Goal: Ask a question

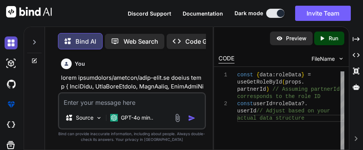
scroll to position [2173, 0]
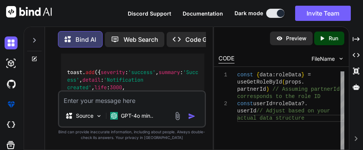
drag, startPoint x: 12, startPoint y: 40, endPoint x: 325, endPoint y: 3, distance: 315.3
click at [13, 40] on img at bounding box center [11, 43] width 13 height 13
type textarea "x"
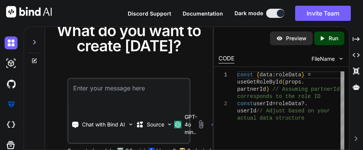
click at [130, 92] on textarea at bounding box center [129, 93] width 120 height 28
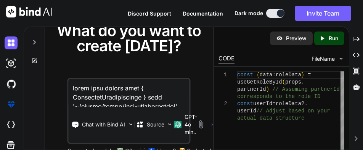
scroll to position [1126, 0]
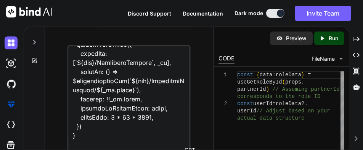
click at [86, 140] on textarea at bounding box center [129, 93] width 120 height 94
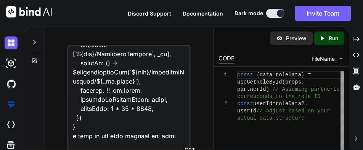
paste textarea "GET /api/v1/NovaUser/{userId}/AssignedAccounts Retrieves GUIDs of accounts assi…"
type textarea "given this import type { PaginatedNotifications } from '~/shared/types/nova-not…"
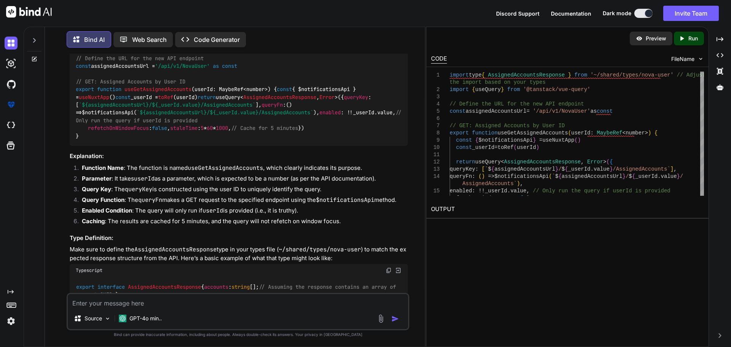
scroll to position [326, 0]
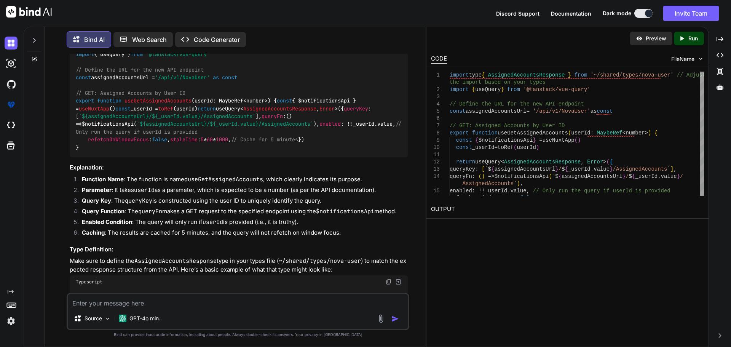
drag, startPoint x: 74, startPoint y: 84, endPoint x: 170, endPoint y: 179, distance: 134.9
click at [170, 150] on div "import type { AssignedAccountsResponse } from '~/shared/types/nova-user' // Adj…" at bounding box center [239, 93] width 338 height 129
copy code "// GET: Assigned Accounts by User ID export function useGetAssignedAccounts ( u…"
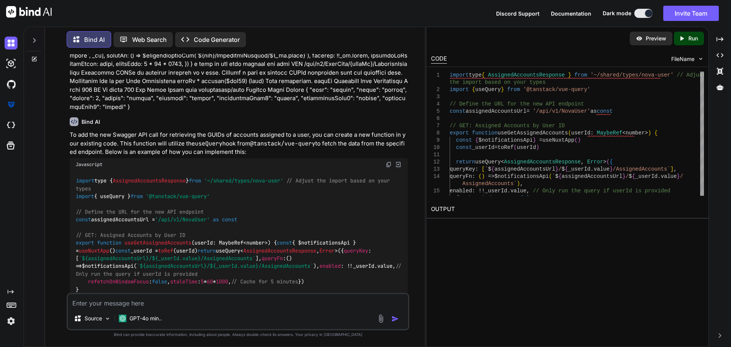
scroll to position [173, 0]
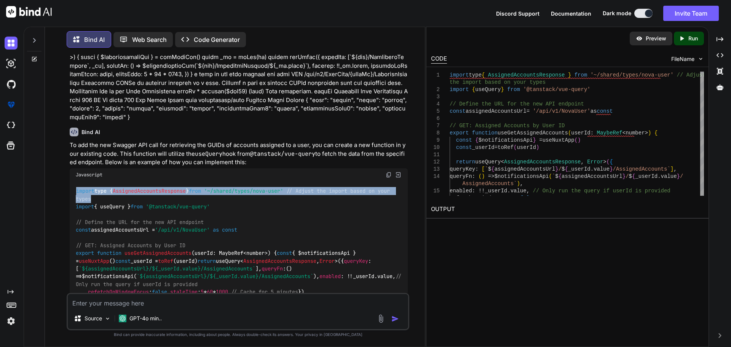
drag, startPoint x: 76, startPoint y: 181, endPoint x: 217, endPoint y: 188, distance: 141.1
click at [217, 150] on div "import type { AssignedAccountsResponse } from '~/shared/types/nova-user' // Adj…" at bounding box center [239, 245] width 338 height 129
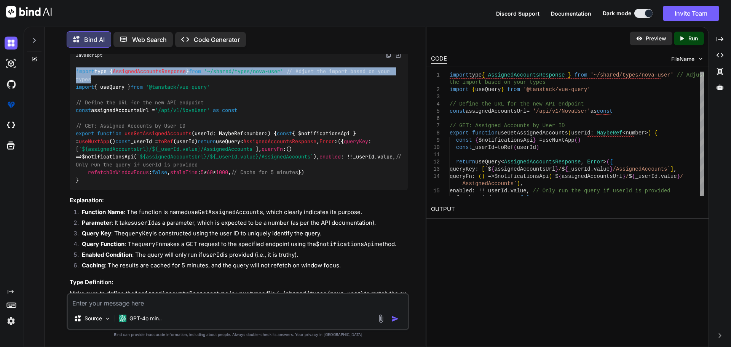
scroll to position [281, 0]
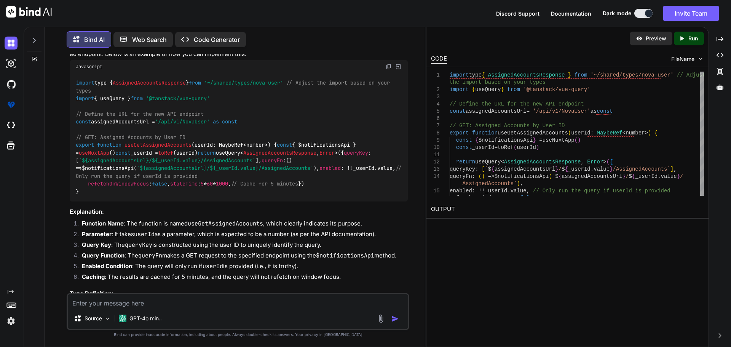
click at [229, 89] on div "import type { AssignedAccountsResponse } from '~/shared/types/nova-user' // Adj…" at bounding box center [239, 137] width 338 height 129
drag, startPoint x: 302, startPoint y: 74, endPoint x: 77, endPoint y: 75, distance: 225.1
click at [77, 79] on code "import type { AssignedAccountsResponse } from '~/shared/types/nova-user' // Adj…" at bounding box center [240, 137] width 329 height 117
copy code "import type { AssignedAccountsResponse } from '~/shared/types/nova-user'"
click at [121, 150] on textarea at bounding box center [238, 301] width 341 height 14
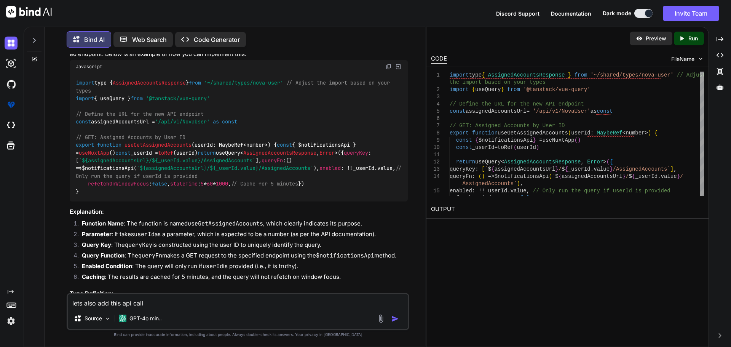
paste textarea "GET /api/v1/NovaUser/{userId}/ComplianceRequests Retrieves compliance request i…"
type textarea "lets also add this api call GET /api/v1/NovaUser/{userId}/ComplianceRequests Re…"
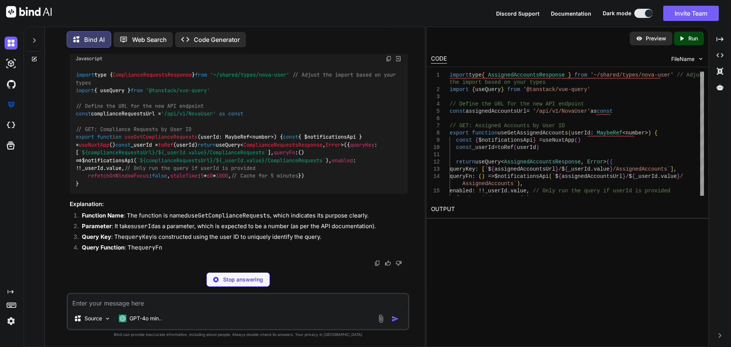
scroll to position [822, 0]
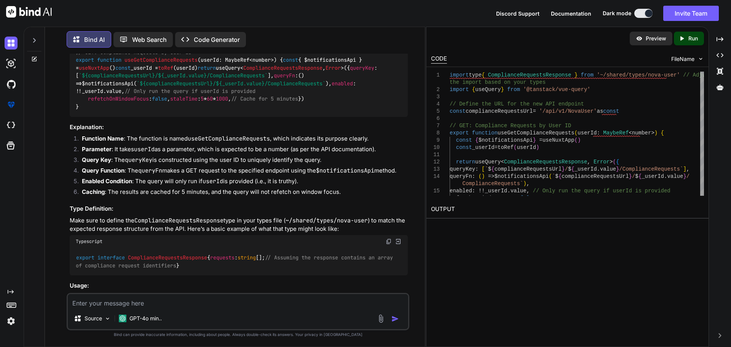
drag, startPoint x: 75, startPoint y: 90, endPoint x: 145, endPoint y: 185, distance: 118.2
click at [145, 117] on div "import type { ComplianceRequestsResponse } from '~/shared/types/nova-user' // A…" at bounding box center [239, 52] width 338 height 129
copy code "// GET: Compliance Requests by User ID export function useGetComplianceRequests…"
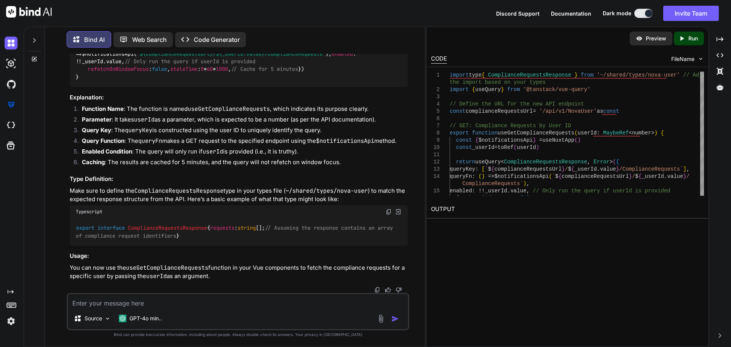
scroll to position [936, 0]
